Goal: Use online tool/utility: Utilize a website feature to perform a specific function

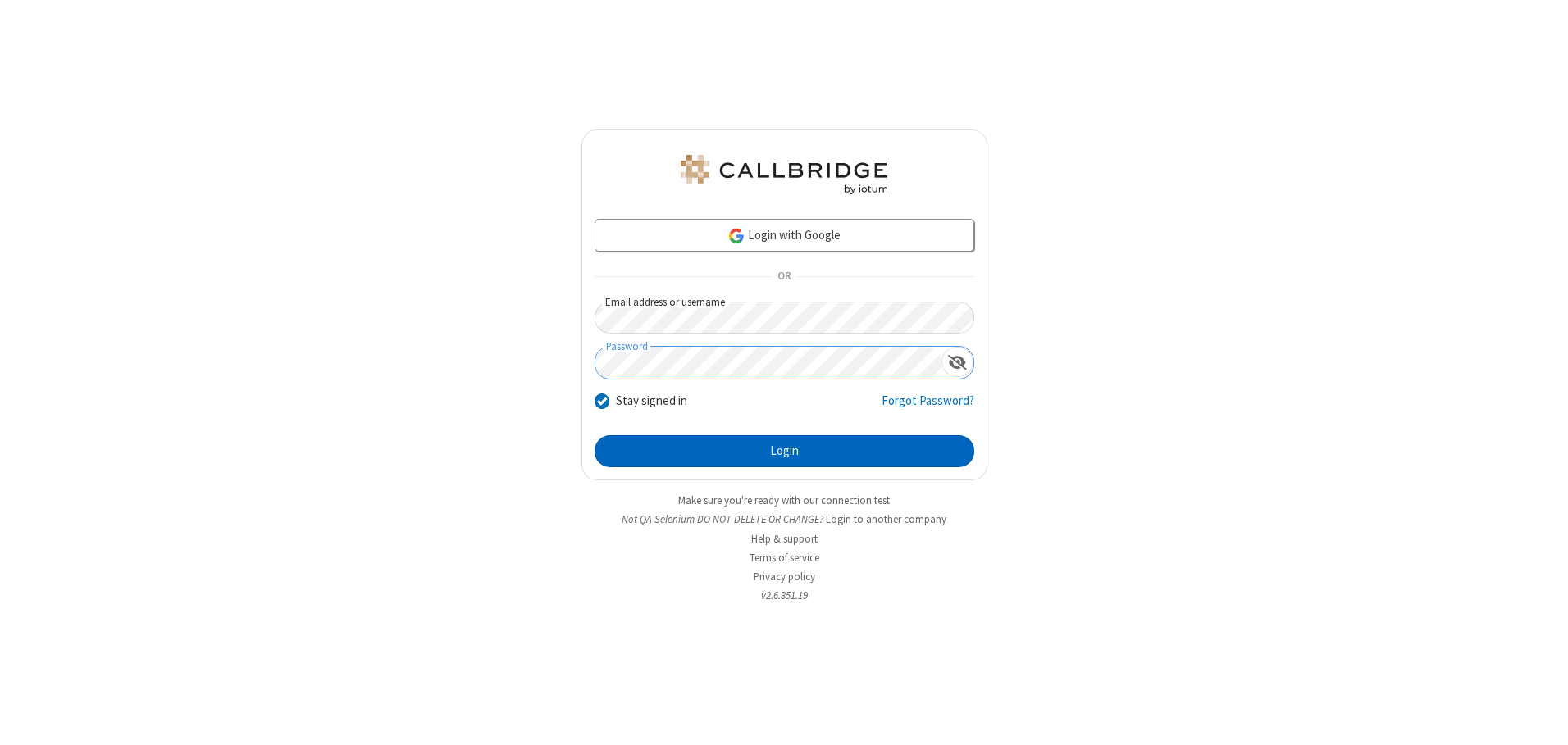
click at [784, 451] on button "Login" at bounding box center [784, 452] width 380 height 33
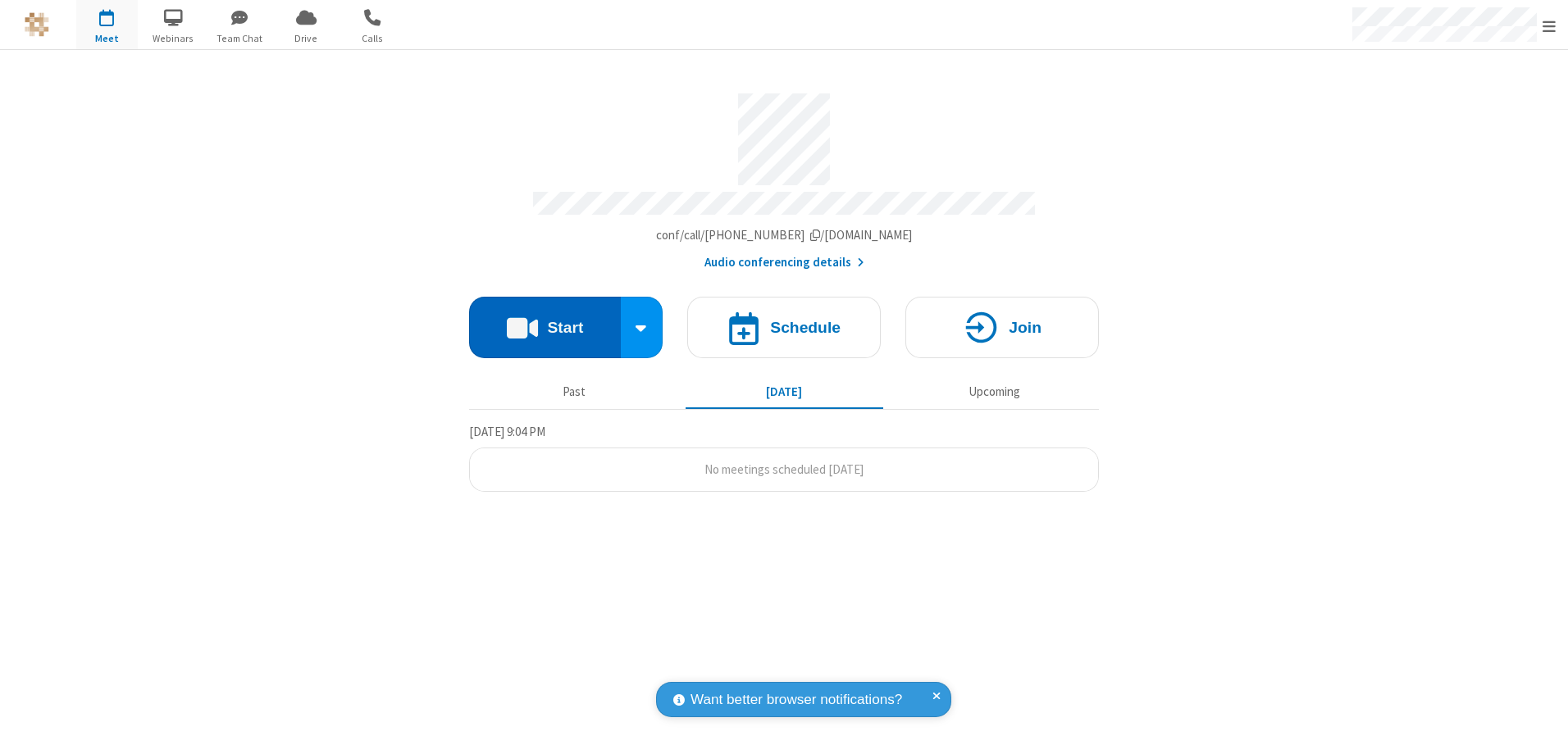
click at [544, 321] on button "Start" at bounding box center [544, 327] width 151 height 62
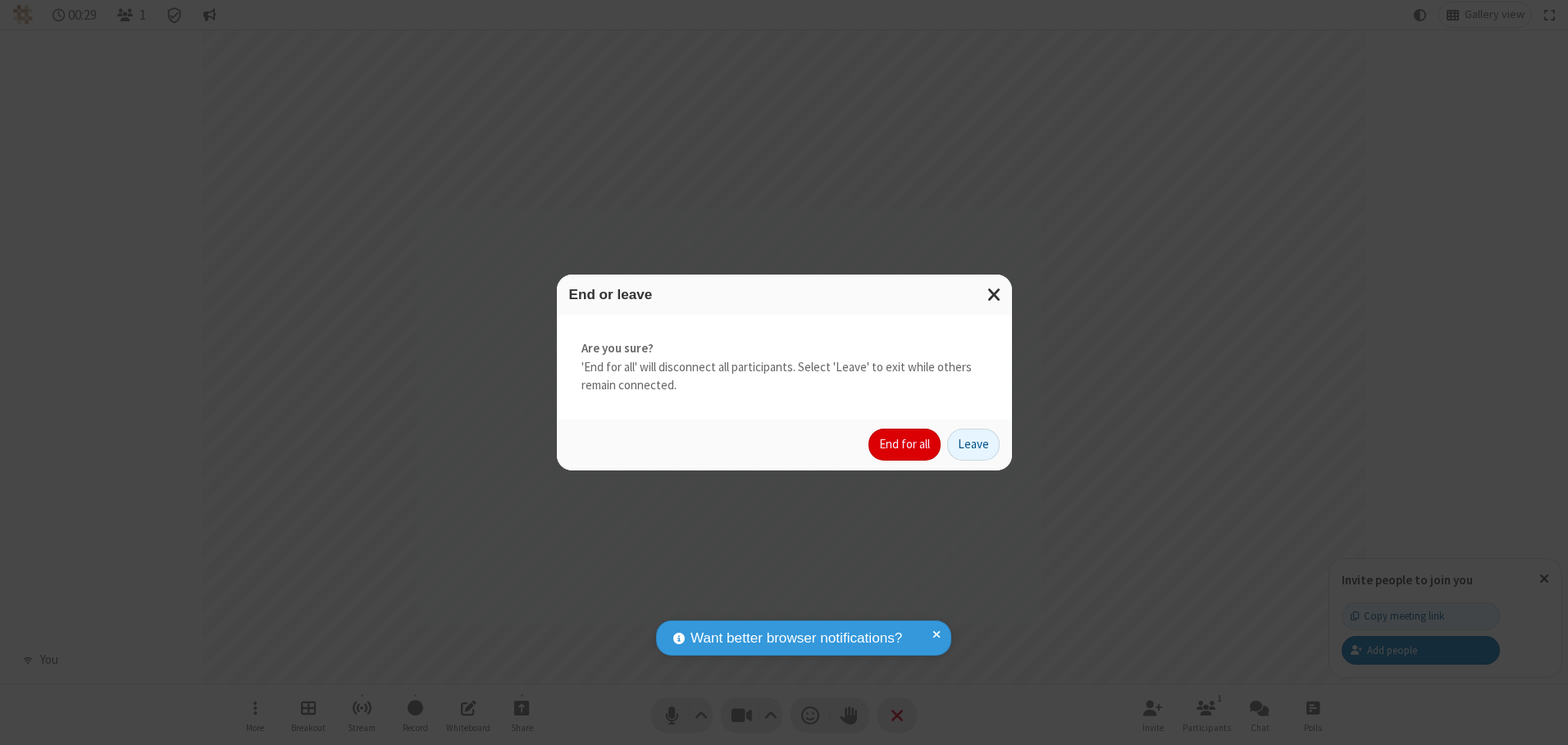
click at [905, 444] on button "End for all" at bounding box center [904, 445] width 72 height 33
